Goal: Task Accomplishment & Management: Complete application form

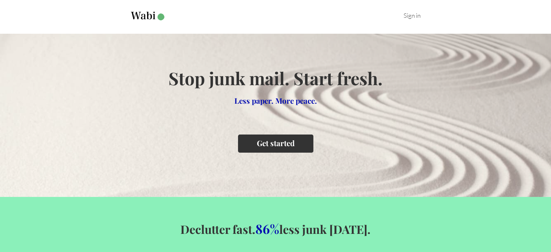
click at [285, 143] on button "Get started" at bounding box center [275, 143] width 75 height 18
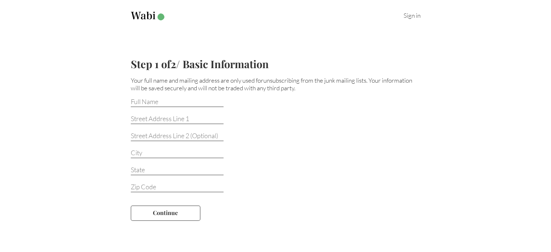
click at [142, 103] on input at bounding box center [177, 101] width 93 height 9
type input "[PERSON_NAME]"
click at [161, 119] on input at bounding box center [177, 119] width 93 height 9
type input "[STREET_ADDRESS]"
type input "[GEOGRAPHIC_DATA]"
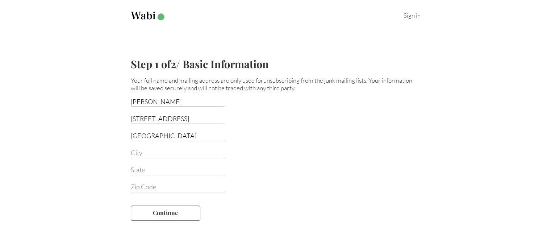
type input "COLLEGE STATION"
type input "[GEOGRAPHIC_DATA]"
type input "77845"
click at [191, 141] on div "[GEOGRAPHIC_DATA]" at bounding box center [276, 134] width 290 height 17
drag, startPoint x: 193, startPoint y: 152, endPoint x: 183, endPoint y: 152, distance: 10.2
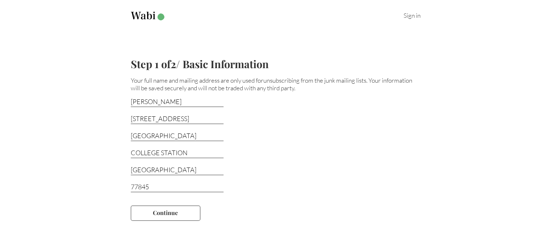
click at [183, 152] on input "COLLEGE STATION" at bounding box center [177, 153] width 93 height 9
click at [189, 133] on input "[GEOGRAPHIC_DATA]" at bounding box center [177, 136] width 93 height 9
type input "C"
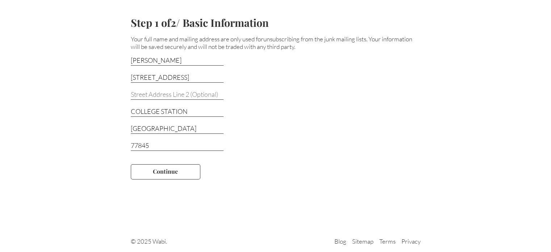
scroll to position [45, 0]
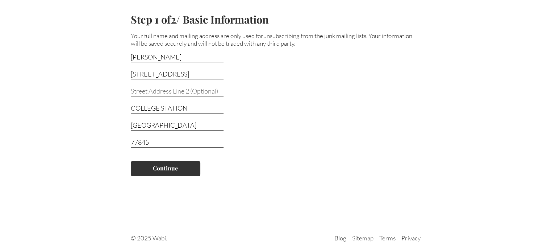
click at [154, 167] on button "Continue" at bounding box center [166, 168] width 70 height 15
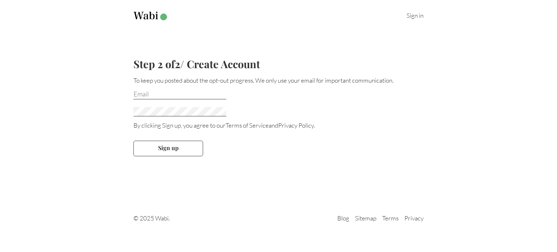
click at [169, 95] on input "email" at bounding box center [179, 94] width 93 height 9
type input "[EMAIL_ADDRESS][DOMAIN_NAME]"
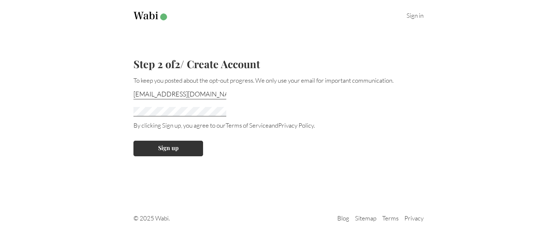
click at [133, 141] on button "Sign up" at bounding box center [168, 148] width 70 height 15
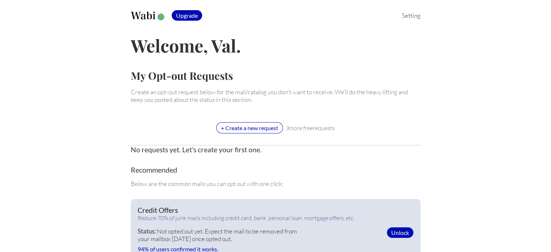
click at [257, 127] on div "+ Create a new request" at bounding box center [249, 127] width 67 height 11
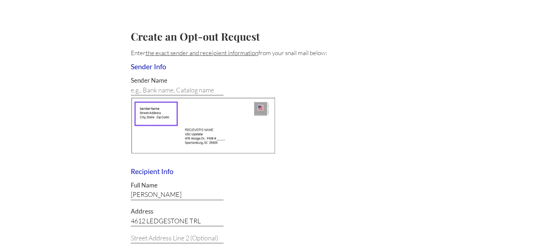
scroll to position [184, 0]
